Goal: Task Accomplishment & Management: Use online tool/utility

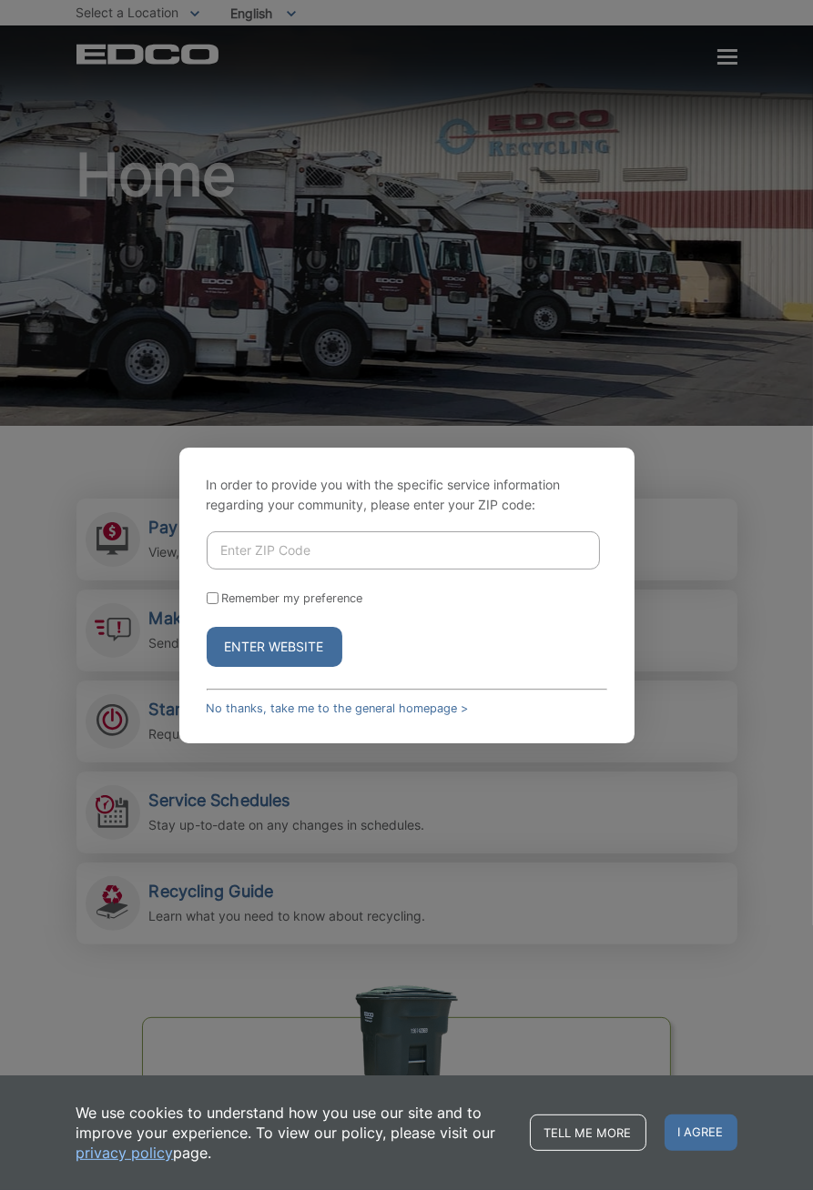
click at [497, 570] on input "Enter ZIP Code" at bounding box center [403, 550] width 393 height 38
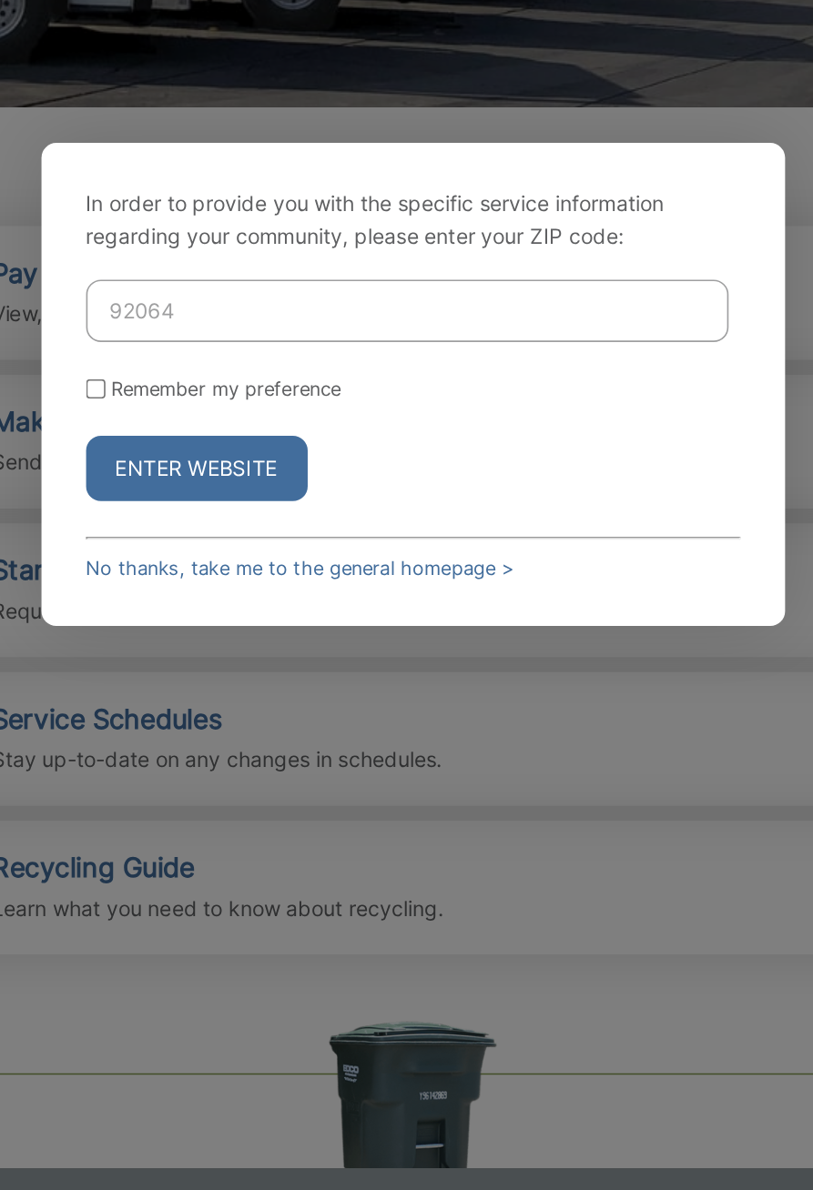
type input "92064"
click at [310, 667] on button "Enter Website" at bounding box center [275, 647] width 136 height 40
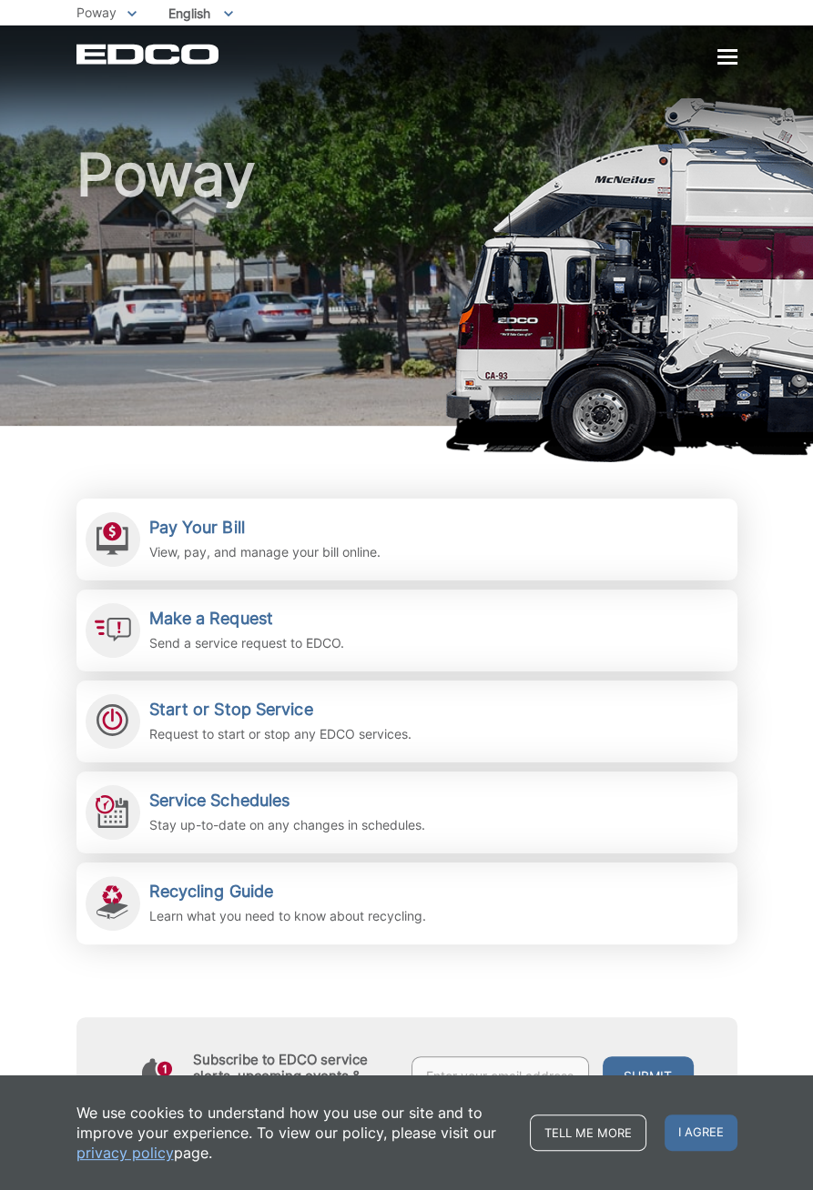
click at [720, 86] on div "Poway" at bounding box center [406, 225] width 661 height 400
click at [721, 58] on div at bounding box center [727, 57] width 20 height 3
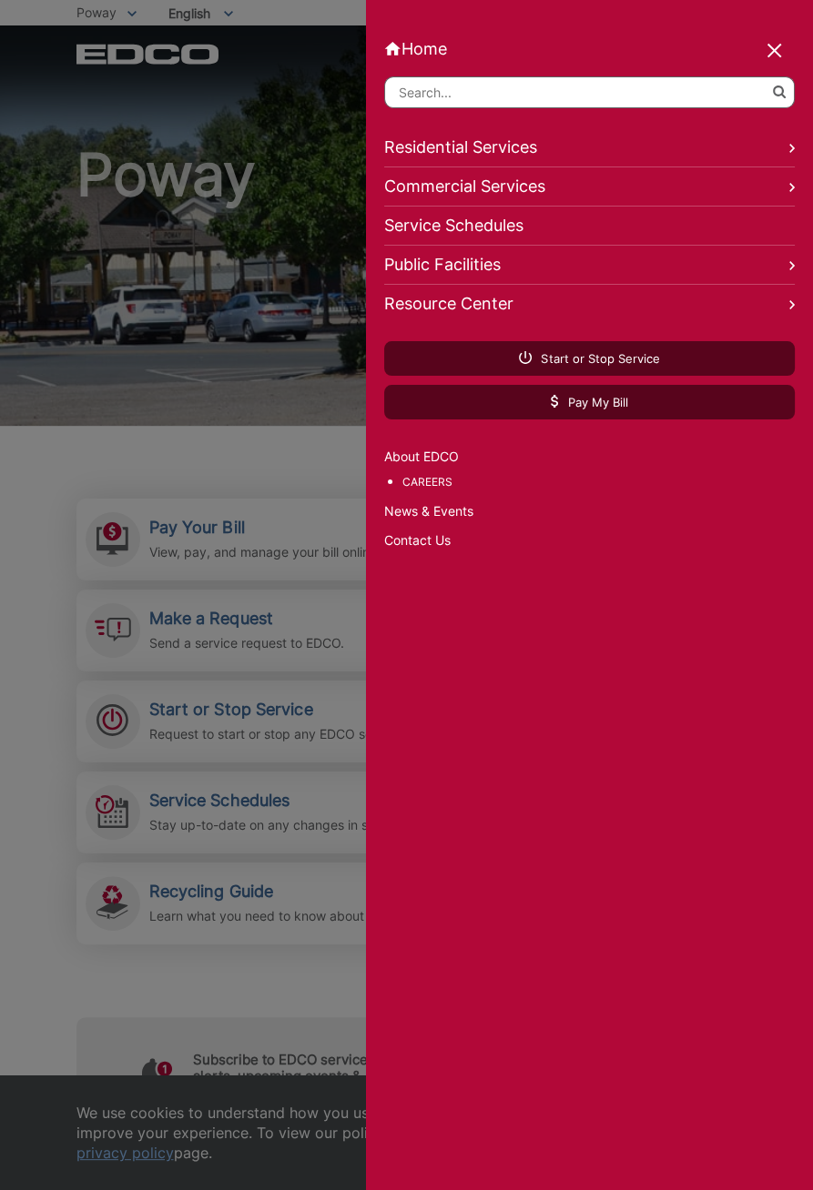
click at [259, 451] on div at bounding box center [406, 595] width 813 height 1190
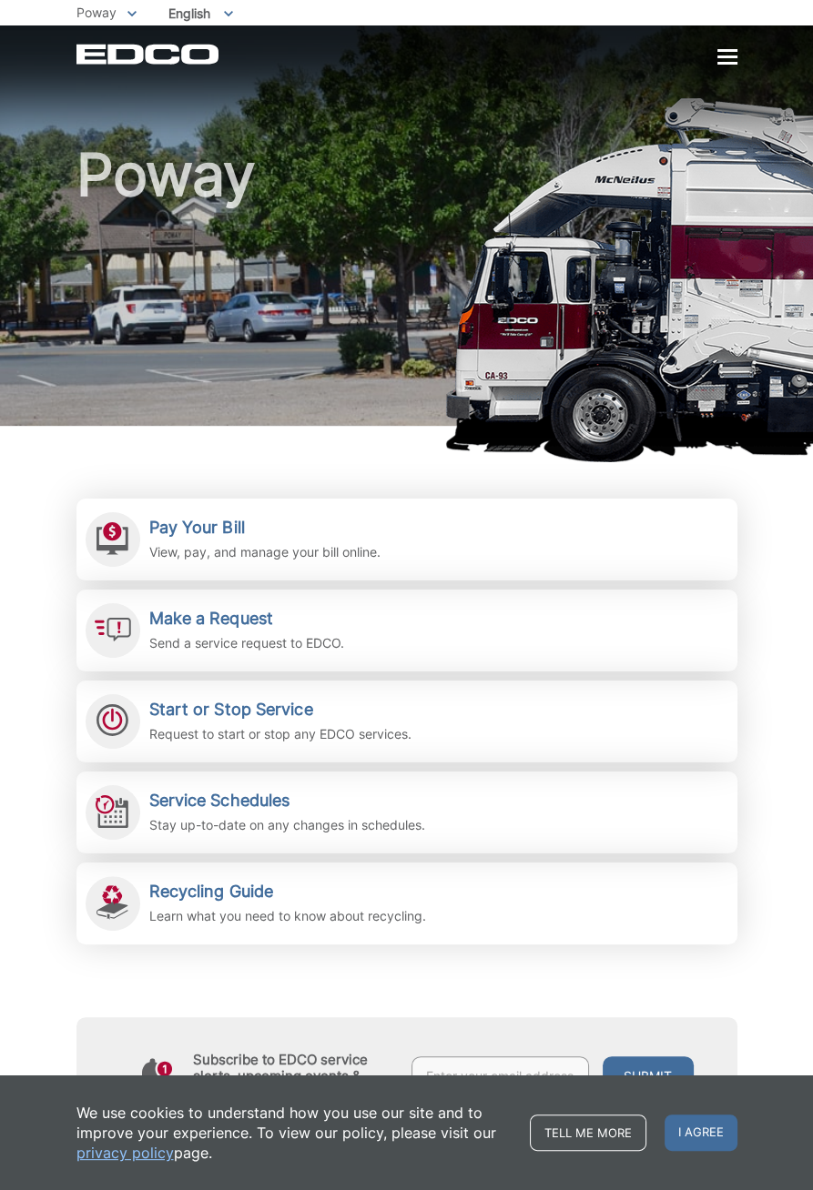
click at [380, 562] on p "View, pay, and manage your bill online." at bounding box center [264, 552] width 231 height 20
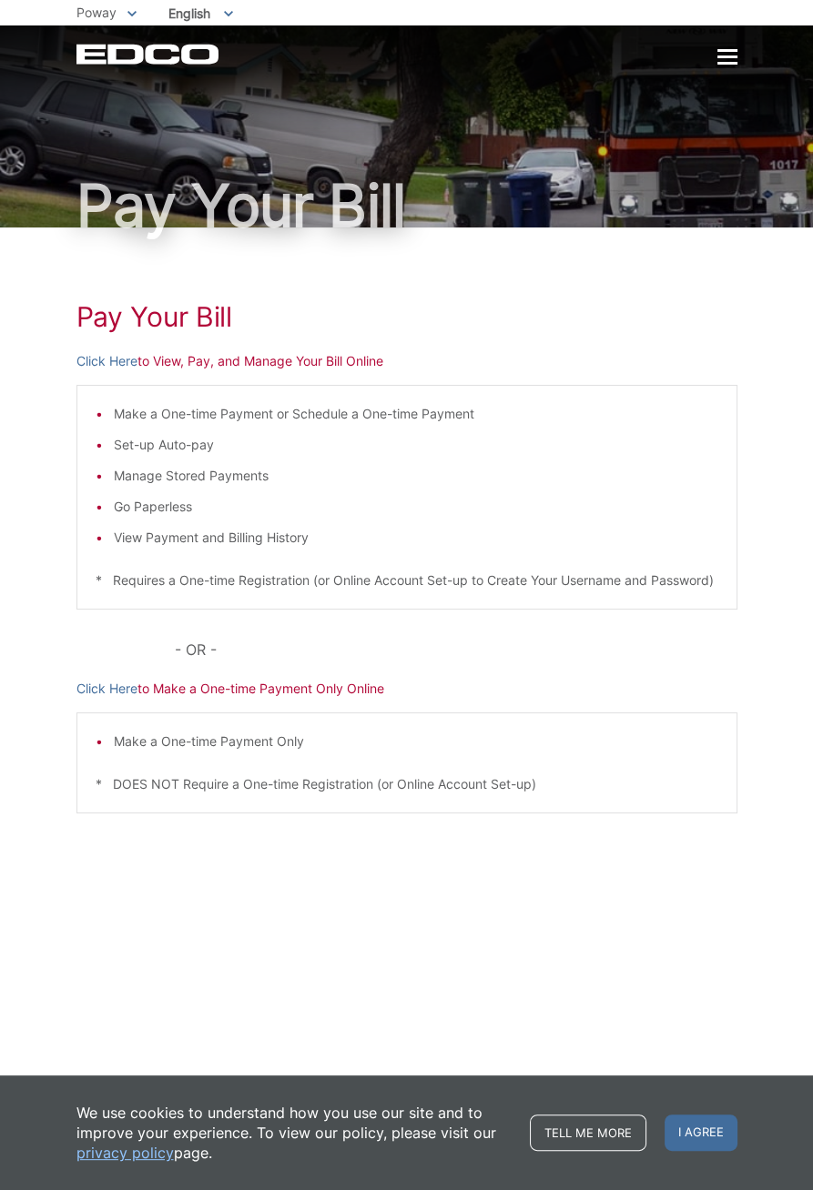
click at [137, 371] on link "Click Here" at bounding box center [106, 361] width 61 height 20
